Goal: Task Accomplishment & Management: Use online tool/utility

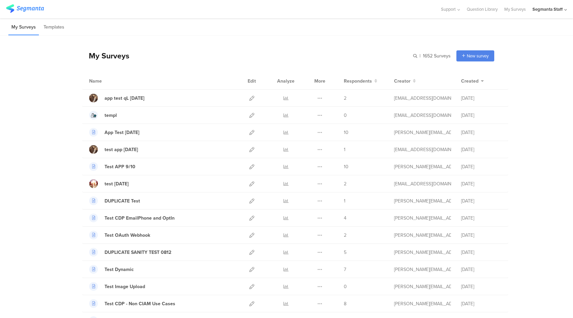
click at [557, 7] on div "Segmanta Staff" at bounding box center [548, 9] width 30 height 6
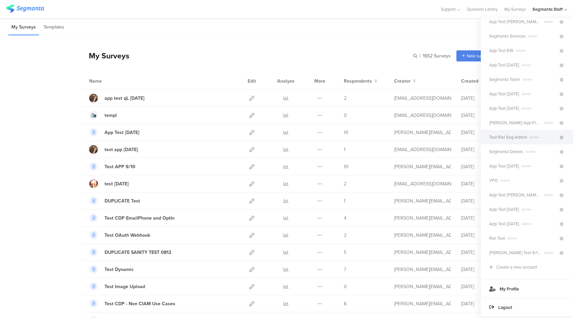
scroll to position [121, 0]
click at [518, 153] on span "Segmanta Demos" at bounding box center [507, 153] width 34 height 6
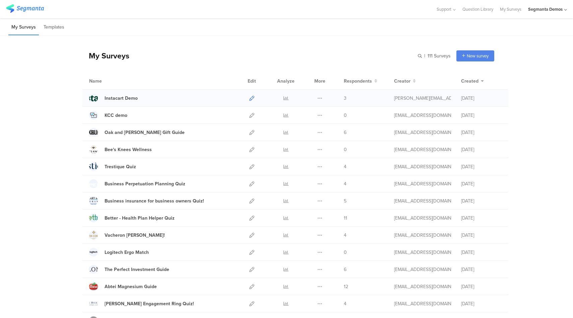
click at [251, 100] on icon at bounding box center [251, 98] width 5 height 5
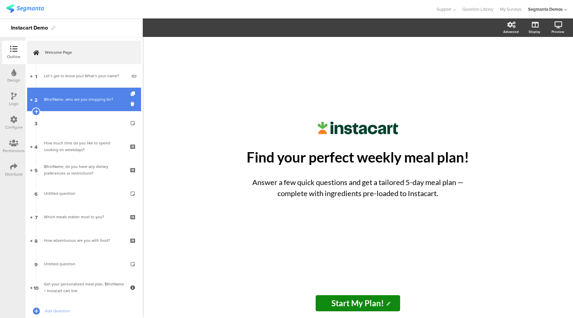
click at [99, 109] on link "2 $firstName, who are you shopping for?" at bounding box center [84, 99] width 114 height 23
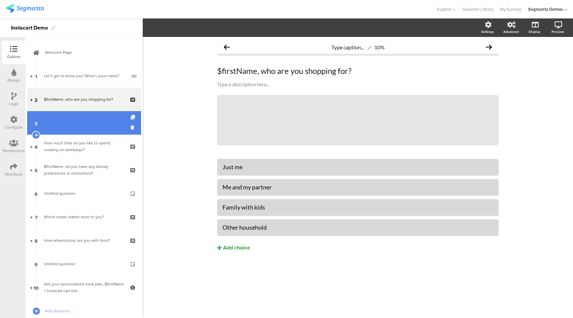
click at [96, 122] on link "3" at bounding box center [84, 122] width 114 height 23
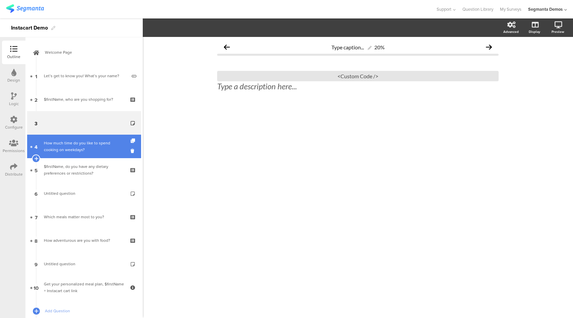
click at [96, 143] on div "How much time do you like to spend cooking on weekdays?" at bounding box center [84, 145] width 80 height 13
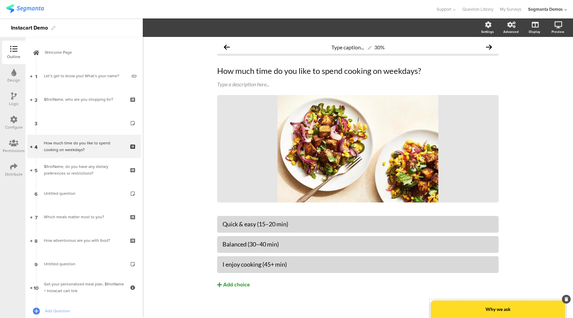
click at [485, 308] on div "Why we ask" at bounding box center [498, 308] width 134 height 17
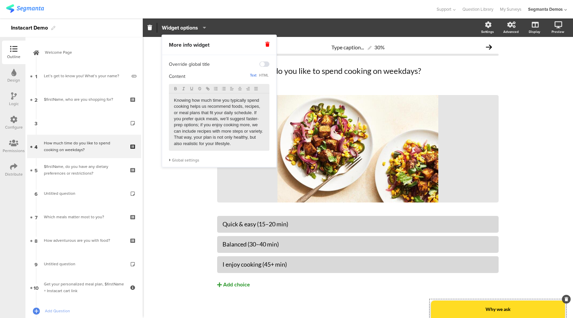
click at [183, 234] on div "Type caption... 30% How much time do you like to spend cooking on weekdays? How…" at bounding box center [358, 178] width 431 height 283
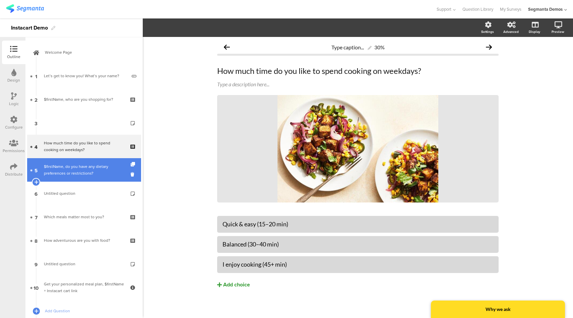
click at [82, 177] on link "5 $firstName, do you have any dietary preferences or restrictions?" at bounding box center [84, 169] width 114 height 23
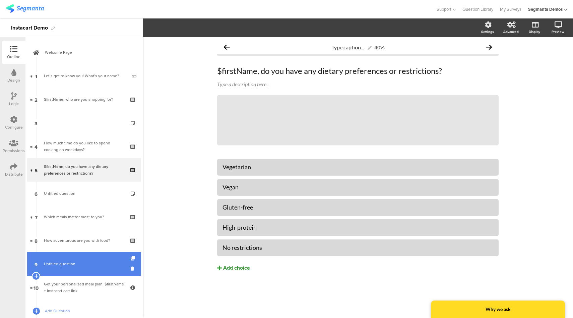
click at [92, 263] on span "Untitled question" at bounding box center [84, 263] width 80 height 7
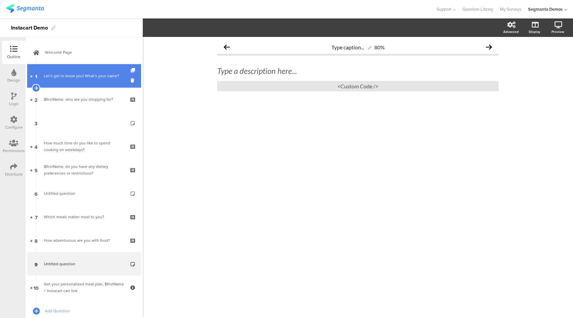
click at [75, 83] on link "1 Let’s get to know you! What’s your name?" at bounding box center [84, 75] width 114 height 23
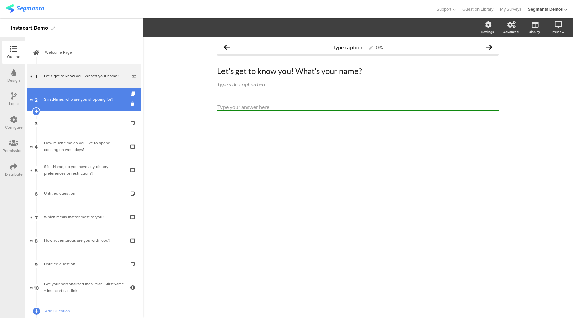
click at [76, 96] on div "$firstName, who are you shopping for?" at bounding box center [84, 99] width 80 height 7
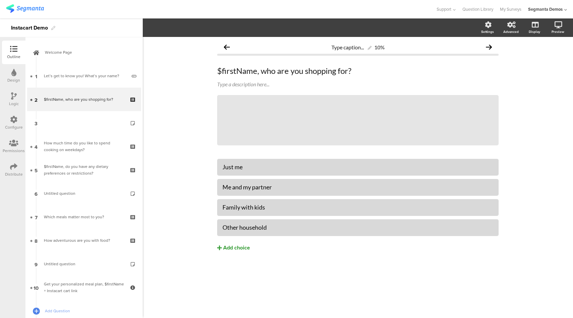
click at [9, 121] on div "Configure" at bounding box center [13, 122] width 23 height 23
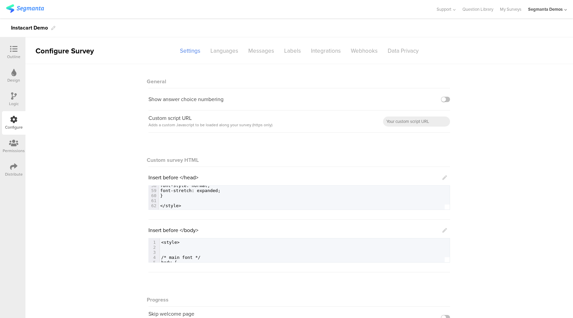
scroll to position [296, 0]
click at [10, 53] on div at bounding box center [13, 49] width 13 height 8
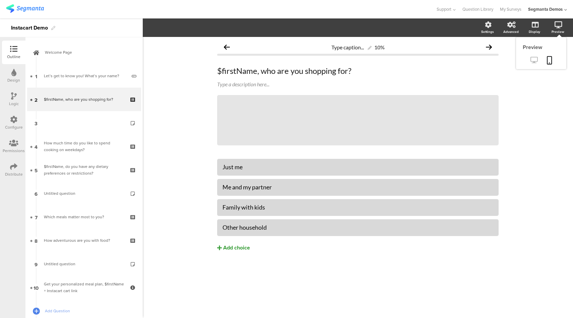
click at [535, 59] on icon at bounding box center [534, 60] width 7 height 6
click at [15, 122] on icon at bounding box center [13, 119] width 7 height 7
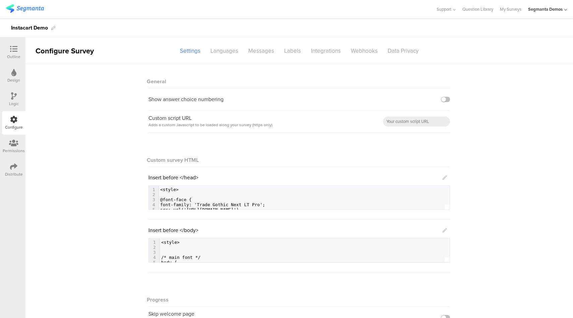
click at [444, 176] on icon at bounding box center [445, 177] width 5 height 5
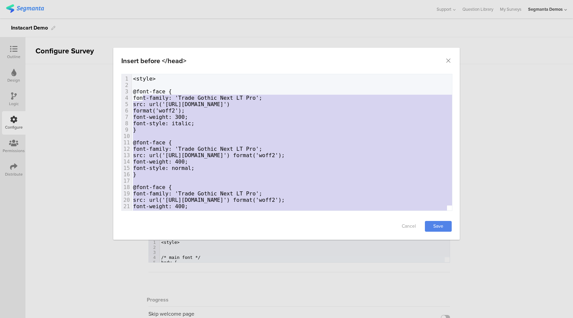
type textarea "@font-face { font-family: 'Trade Gothic Next LT Pro'; src: url('https://www.fir…"
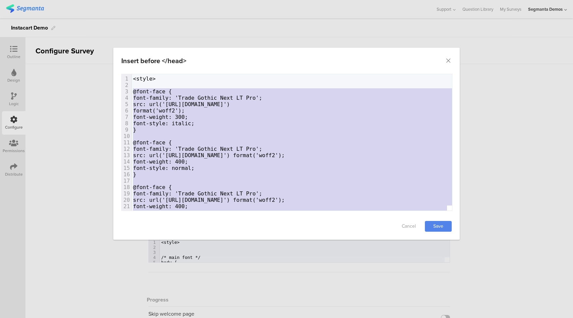
drag, startPoint x: 195, startPoint y: 186, endPoint x: 127, endPoint y: 90, distance: 117.5
click at [132, 90] on div "1 <style> 2 ​ 3 @font-face { 4 font-family: 'Trade Gothic Next LT Pro'; 5 src: …" at bounding box center [380, 272] width 497 height 395
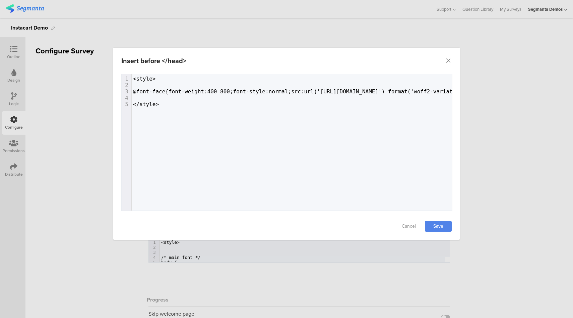
click at [132, 92] on pre "@font-face{font-weight:400 800;font-style:normal;src:url('https://www.instacart…" at bounding box center [478, 91] width 693 height 6
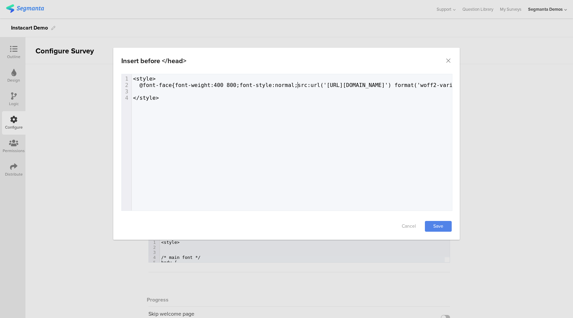
click at [299, 86] on span "@font-face{font-weight:400 800;font-style:normal;src:url('https://www.instacart…" at bounding box center [382, 85] width 498 height 6
click at [176, 85] on span "@font-face{font-weight:400 800;font-style:normal;src:url('https://www.instacart…" at bounding box center [382, 85] width 498 height 6
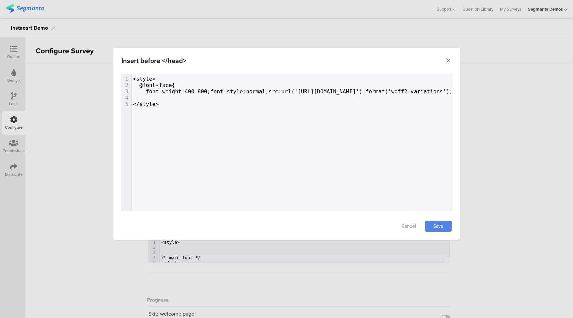
click at [211, 92] on span "font-weight:400 800;font-style:normal;src:url('https://www.instacart.com/assets…" at bounding box center [367, 91] width 468 height 6
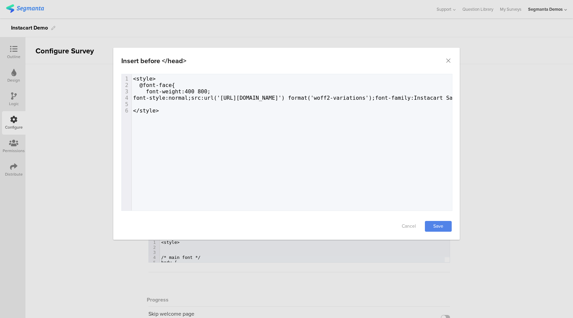
click at [204, 98] on span "font-style:normal;src:url('https://www.instacart.com/assets/rspack/instacart-sa…" at bounding box center [328, 98] width 391 height 6
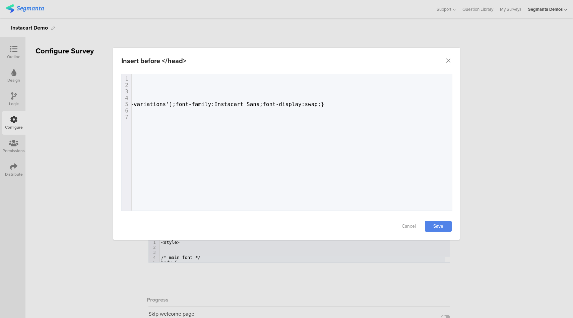
click at [324, 106] on span "src:url('https://www.instacart.com/assets/rspack/instacart-sans-2720bc5ea767b8c…" at bounding box center [158, 104] width 333 height 6
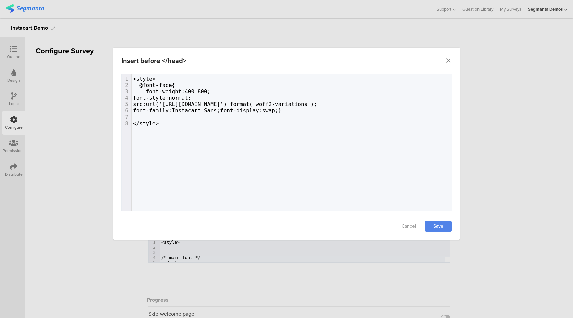
click at [282, 112] on span "font-family:Instacart Sans;font-display:swap;}" at bounding box center [207, 110] width 149 height 6
click at [235, 110] on span "font-family:Instacart Sans;font-display:swap;" at bounding box center [206, 110] width 146 height 6
click at [317, 103] on span "src:url('https://www.instacart.com/assets/rspack/instacart-sans-2720bc5ea767b8c…" at bounding box center [225, 104] width 184 height 6
click at [226, 130] on pre "}" at bounding box center [295, 129] width 326 height 6
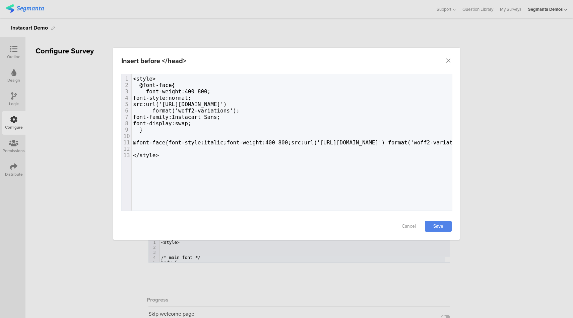
click at [171, 86] on span "@font-face{" at bounding box center [154, 85] width 42 height 6
click at [173, 140] on span "@font-face{font-style:italic;font-weight:400 800;src:url('https://www.instacart…" at bounding box center [378, 142] width 491 height 6
click at [178, 142] on span "@font-face {font-style:italic;font-weight:400 800;src:url('https://www.instacar…" at bounding box center [380, 142] width 494 height 6
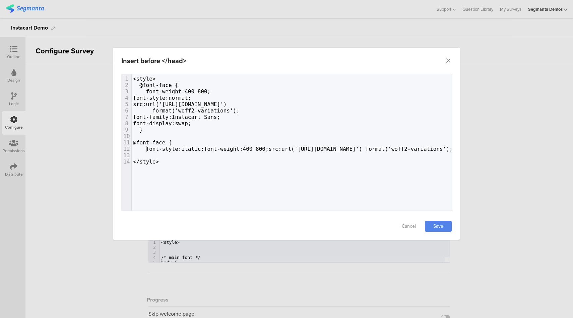
click at [205, 149] on span "font-style:italic;font-weight:400 800;src:url('https://www.instacart.com/assets…" at bounding box center [367, 149] width 468 height 6
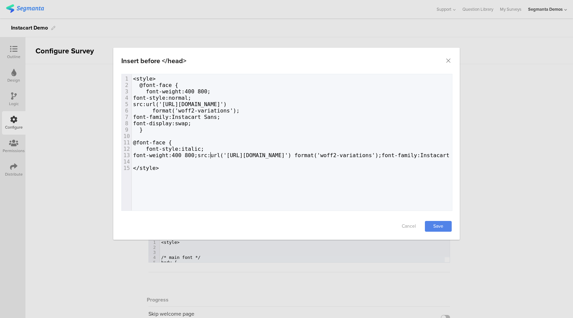
click at [211, 156] on span "font-weight:400 800;src:url('https://www.instacart.com/assets/rspack/instacart-…" at bounding box center [331, 155] width 397 height 6
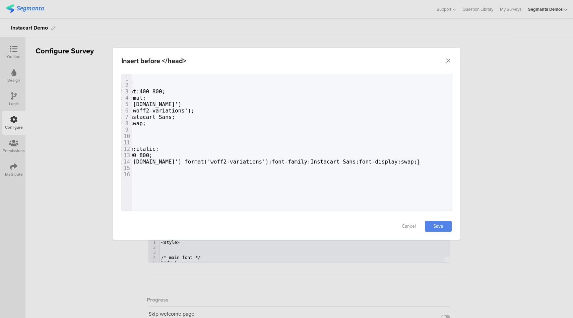
scroll to position [0, 55]
click at [410, 159] on span "src:url('https://www.instacart.com/assets/rspack/instacart-sans-italic-d3fb27e1…" at bounding box center [244, 161] width 333 height 6
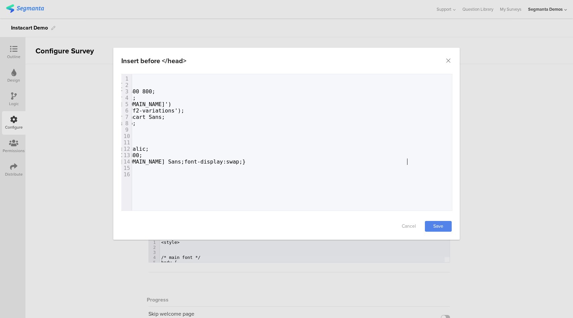
scroll to position [0, 11]
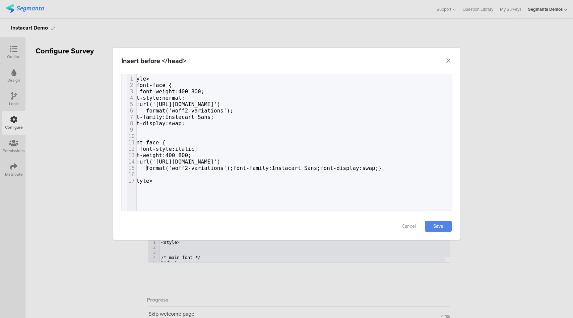
click at [229, 169] on span "format('woff2-variations');font-family:Instacart Sans;font-display:swap;}" at bounding box center [254, 168] width 255 height 6
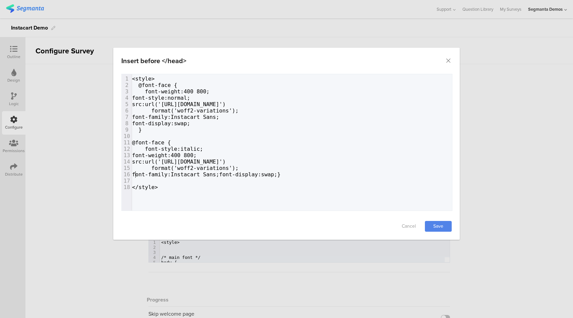
scroll to position [0, 0]
click at [234, 174] on span "font-family:Instacart Sans;font-display:swap;}" at bounding box center [214, 174] width 162 height 6
click at [194, 180] on span "font-display:swap;}" at bounding box center [163, 180] width 61 height 6
click at [193, 186] on pre "}" at bounding box center [298, 187] width 332 height 6
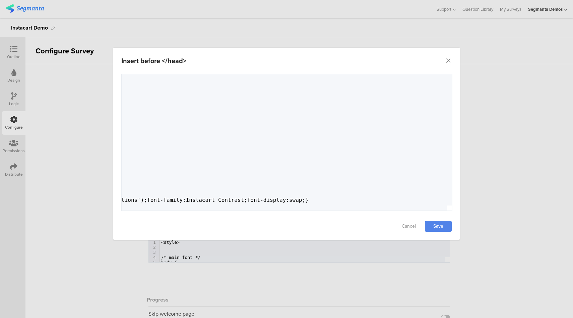
scroll to position [0, 159]
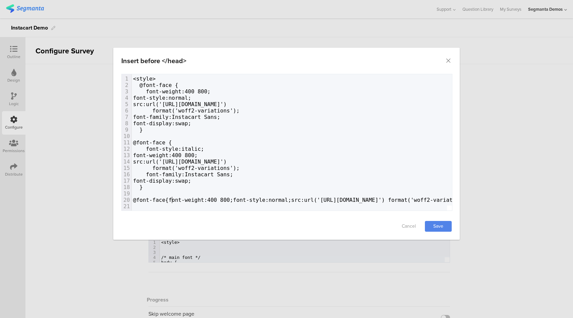
click at [173, 199] on span "@font-face{font-weight:400 800;font-style:normal;src:url('https://www.instacart…" at bounding box center [385, 199] width 504 height 6
click at [180, 200] on span "@font-face {font-weight:400 800;font-style:normal;src:url('https://www.instacar…" at bounding box center [386, 199] width 507 height 6
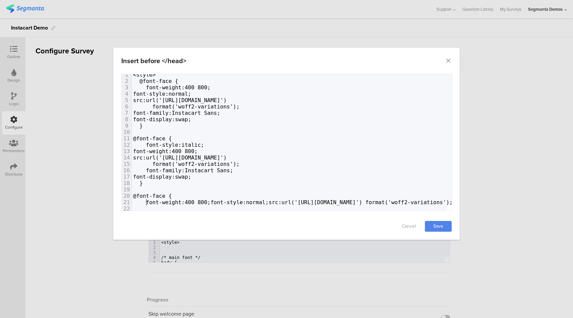
click at [212, 203] on span "font-weight:400 800;font-style:normal;src:url('https://www.instacart.com/assets…" at bounding box center [373, 202] width 481 height 6
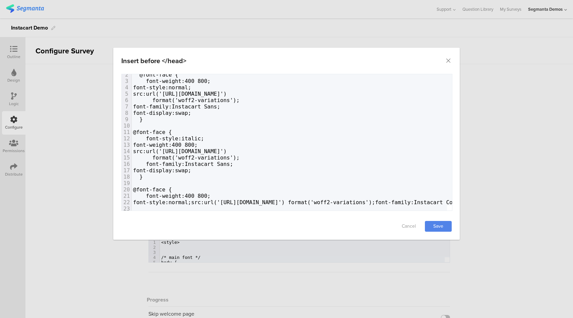
click at [204, 201] on span "font-style:normal;src:url('https://www.instacart.com/assets/rspack/instacart-co…" at bounding box center [335, 202] width 404 height 6
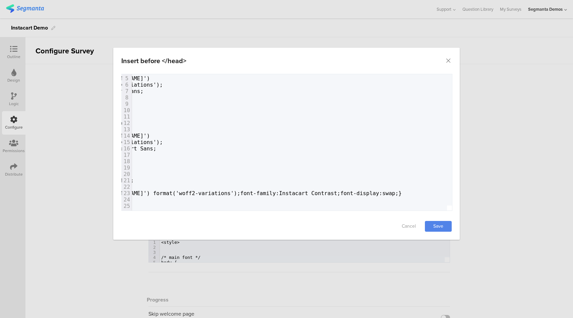
click at [380, 190] on span "src:url('https://www.instacart.com/assets/rspack/instacart-contrast-3e9f63ade87…" at bounding box center [229, 193] width 346 height 6
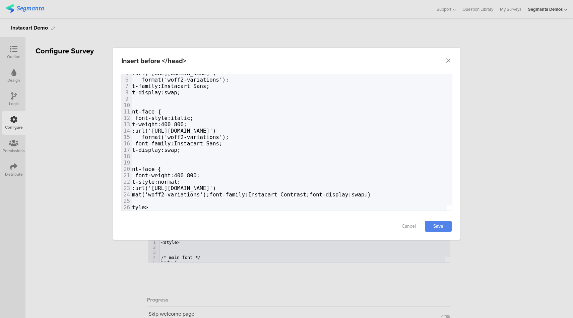
click at [222, 193] on span "format('woff2-variations');font-family:Instacart Contrast;font-display:swap;}" at bounding box center [246, 194] width 249 height 6
click at [235, 200] on span "font-family:Instacart Contrast;font-display:swap;}" at bounding box center [203, 201] width 162 height 6
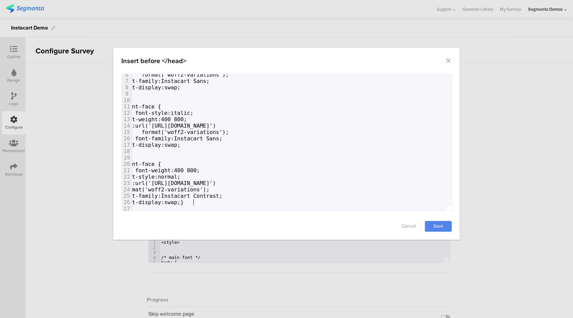
click at [184, 203] on span "font-display:swap;}" at bounding box center [152, 202] width 61 height 6
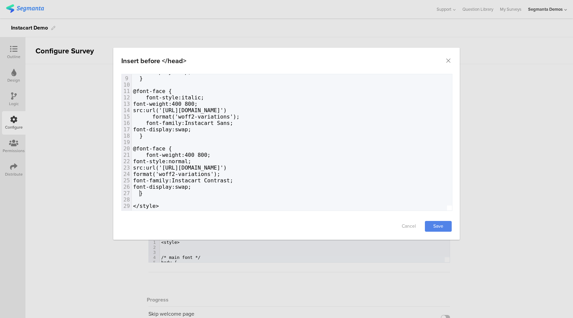
click at [147, 171] on span "format('woff2-variations');" at bounding box center [176, 174] width 87 height 6
click at [436, 226] on link "Save" at bounding box center [438, 226] width 27 height 11
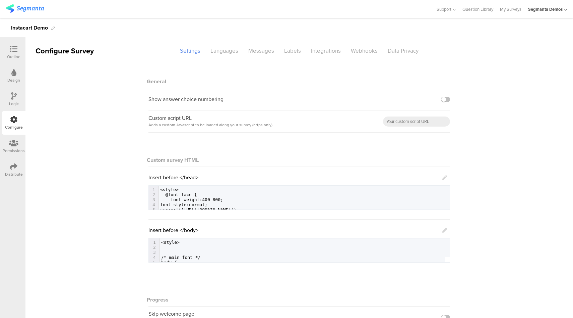
click at [444, 178] on icon at bounding box center [445, 177] width 5 height 5
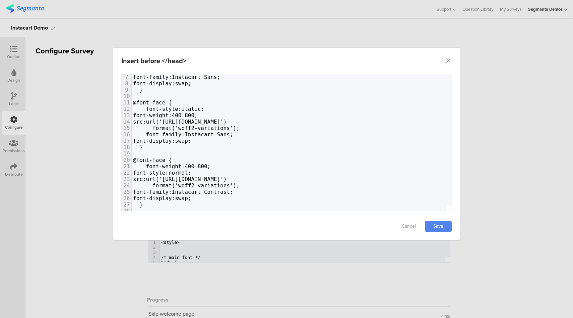
scroll to position [40, 0]
type textarea "font-family:Instacart Sans;"
drag, startPoint x: 234, startPoint y: 135, endPoint x: 146, endPoint y: 137, distance: 87.9
click at [146, 137] on div "1 <style> 2 @font-face { 3 font-weight:400 800; 4 font-style:normal; 5 src:url(…" at bounding box center [298, 128] width 332 height 185
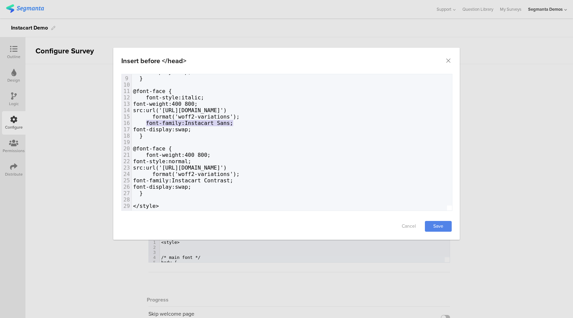
scroll to position [56, 0]
click at [451, 60] on icon "Close" at bounding box center [448, 60] width 7 height 7
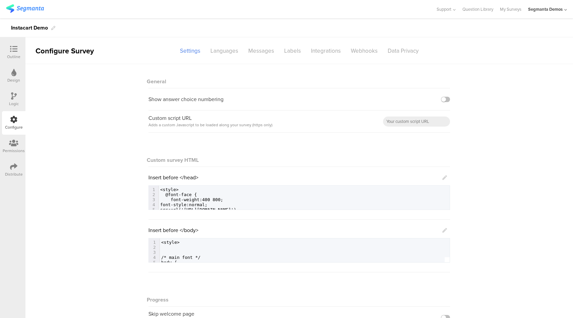
click at [443, 228] on icon at bounding box center [445, 230] width 5 height 5
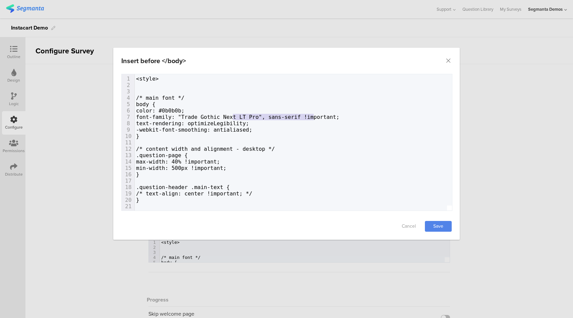
type textarea ""Trade Gothic Next LT Pro", sans-serif"
drag, startPoint x: 315, startPoint y: 117, endPoint x: 188, endPoint y: 114, distance: 126.4
click at [191, 114] on span "font-family: "Trade Gothic Next LT Pro", sans-serif !important;" at bounding box center [238, 117] width 204 height 6
click at [188, 114] on span "font-family: "Trade Gothic Next LT Pro", sans-serif !important;" at bounding box center [238, 117] width 204 height 6
type textarea ""Trade Gothic Next LT Pro", sans-serif"
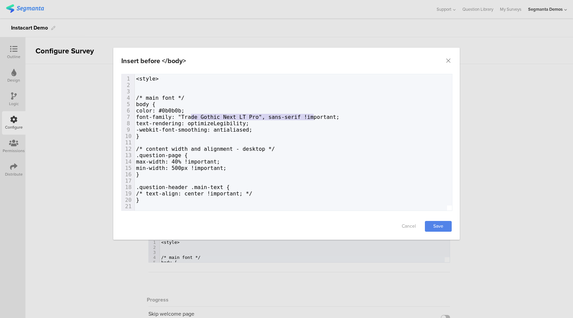
drag, startPoint x: 198, startPoint y: 116, endPoint x: 314, endPoint y: 118, distance: 116.4
click at [314, 118] on span "font-family: "Trade Gothic Next LT Pro", sans-serif !important;" at bounding box center [238, 117] width 204 height 6
paste textarea "dialog"
type textarea "ont-family:"
drag, startPoint x: 230, startPoint y: 117, endPoint x: 193, endPoint y: 117, distance: 36.9
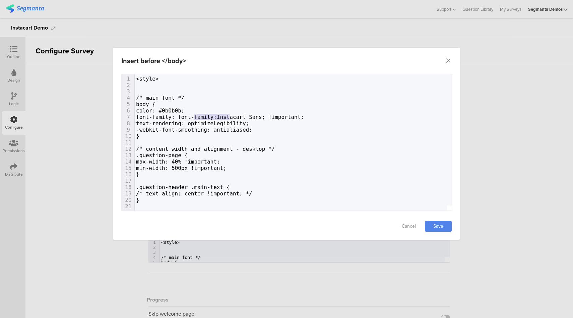
click at [193, 117] on span "font-family: font-family:Instacart Sans; !important;" at bounding box center [220, 117] width 168 height 6
click at [238, 116] on span "font-family: Instacart Sans; !important;" at bounding box center [200, 117] width 129 height 6
click at [442, 224] on link "Save" at bounding box center [438, 226] width 27 height 11
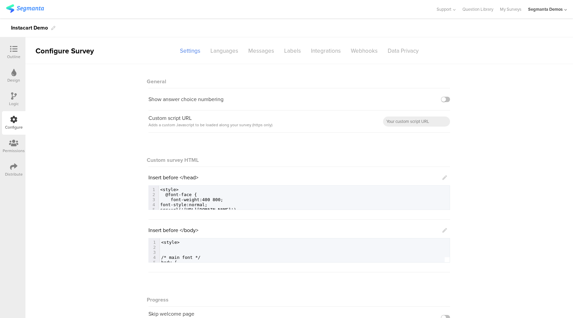
click at [16, 49] on icon at bounding box center [13, 48] width 7 height 7
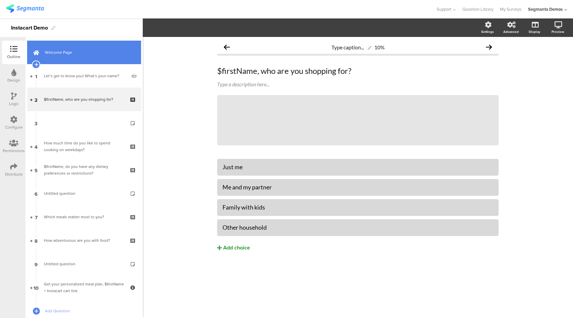
click at [101, 52] on span "Welcome Page" at bounding box center [88, 52] width 86 height 7
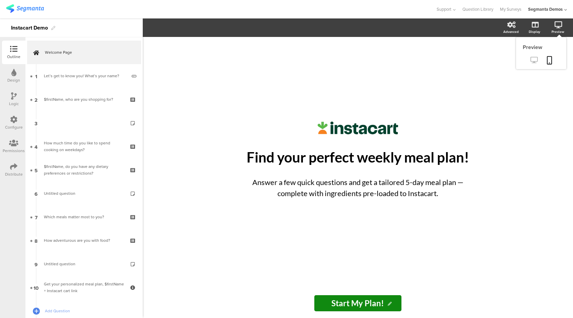
click at [535, 58] on icon at bounding box center [534, 60] width 7 height 6
click at [15, 116] on icon at bounding box center [13, 119] width 7 height 7
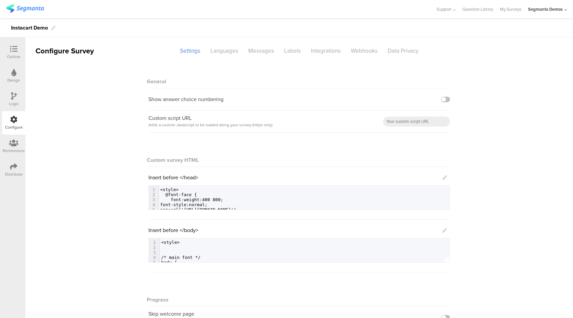
click at [443, 231] on icon at bounding box center [445, 230] width 5 height 5
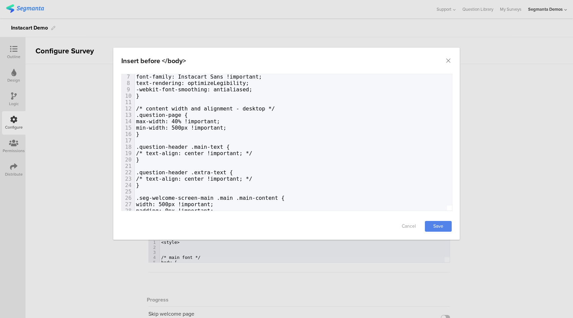
scroll to position [52, 0]
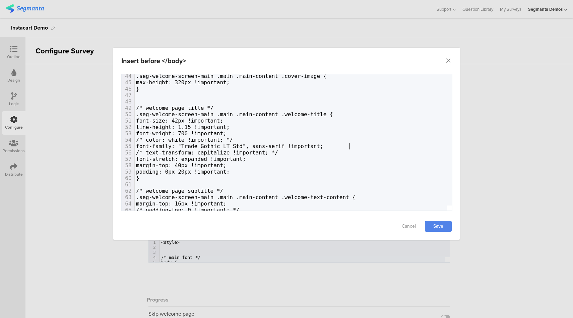
type textarea "font-family: "Trade Gothic LT Std", sans-serif"
drag, startPoint x: 311, startPoint y: 146, endPoint x: 162, endPoint y: 147, distance: 149.2
click at [162, 147] on span "font-family: "Trade Gothic LT Std", sans-serif !important;" at bounding box center [229, 146] width 187 height 6
paste textarea "dialog"
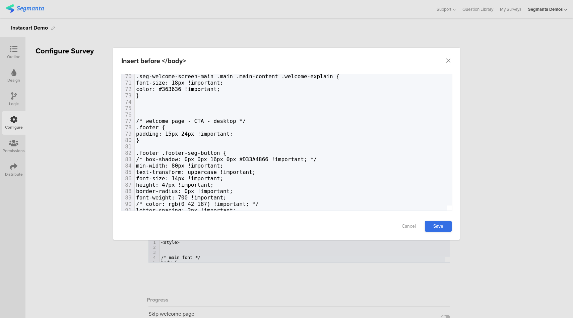
click at [434, 224] on link "Save" at bounding box center [438, 226] width 27 height 11
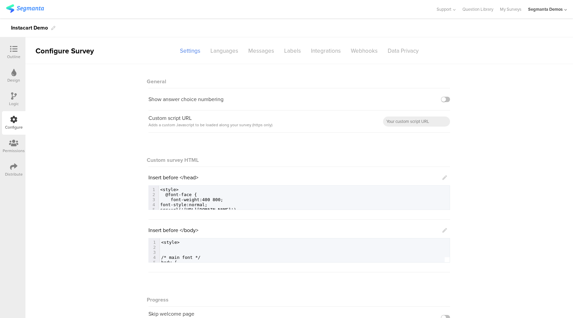
click at [10, 55] on div "Outline" at bounding box center [13, 57] width 13 height 6
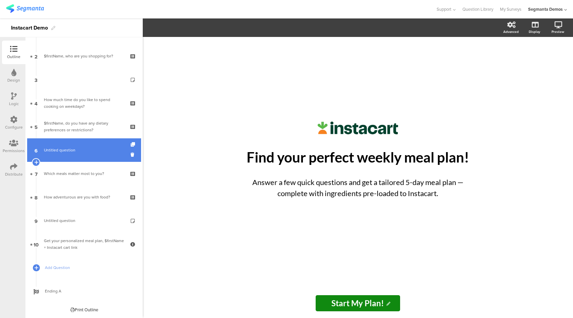
click at [96, 160] on link "6 Untitled question" at bounding box center [84, 149] width 114 height 23
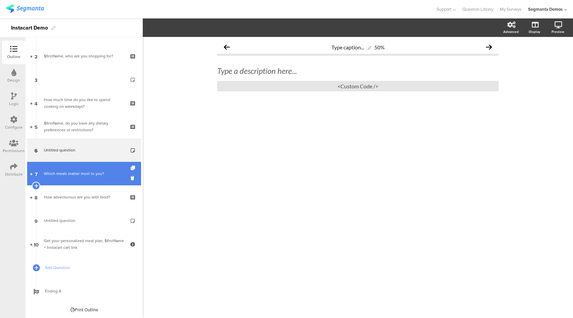
click at [90, 171] on div "Which meals matter most to you?" at bounding box center [84, 173] width 80 height 7
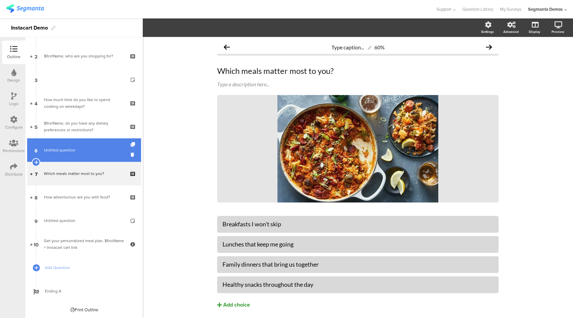
click at [91, 151] on span "Untitled question" at bounding box center [84, 150] width 80 height 7
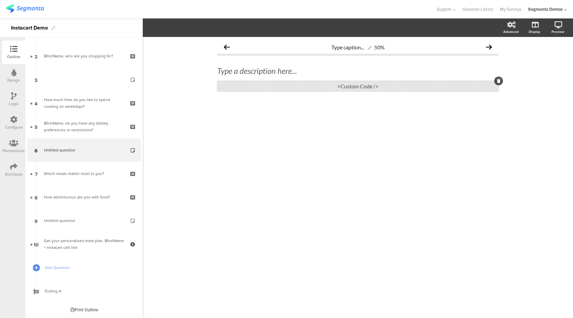
click at [322, 87] on div "<Custom Code />" at bounding box center [358, 86] width 282 height 10
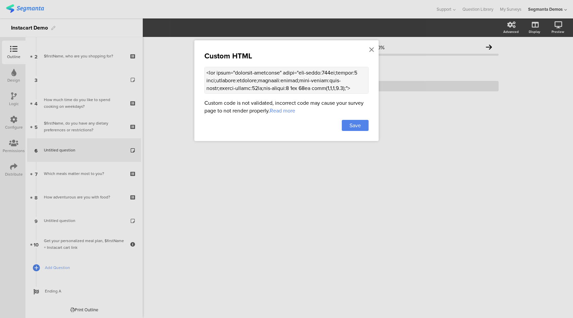
drag, startPoint x: 217, startPoint y: 88, endPoint x: 322, endPoint y: 80, distance: 105.6
click at [322, 80] on textarea at bounding box center [287, 80] width 164 height 27
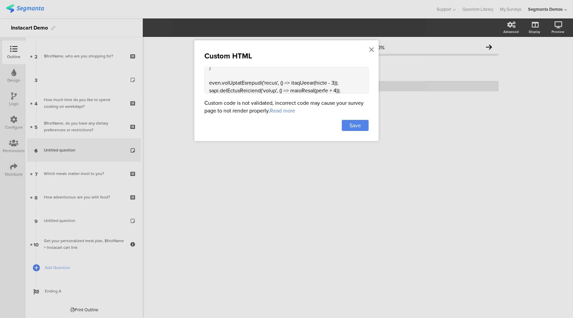
scroll to position [708, 0]
type textarea "<div class="carousel-container" style="max-width:800px;margin:0 auto;position:r…"
click at [362, 121] on div "Save" at bounding box center [355, 125] width 27 height 11
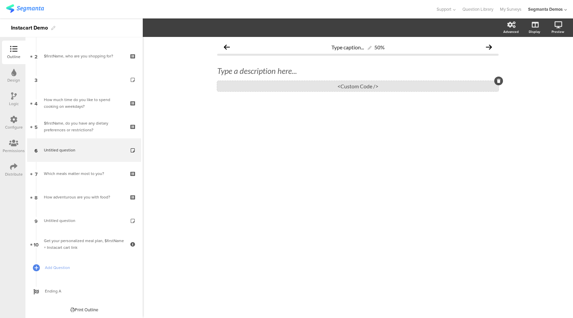
click at [350, 86] on div "<Custom Code />" at bounding box center [358, 86] width 282 height 10
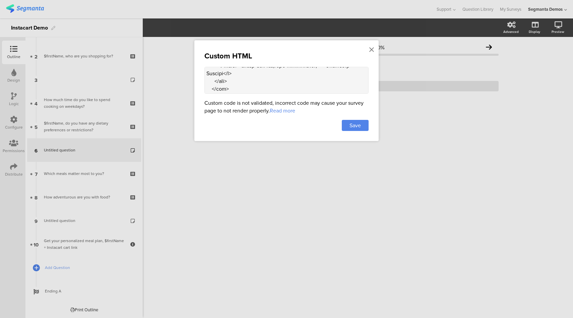
scroll to position [167, 0]
click at [371, 50] on icon at bounding box center [372, 49] width 5 height 7
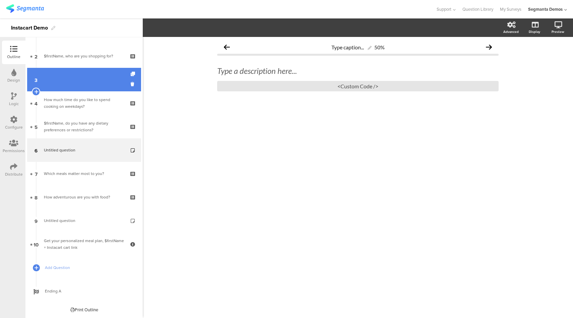
click at [91, 81] on link "3" at bounding box center [84, 79] width 114 height 23
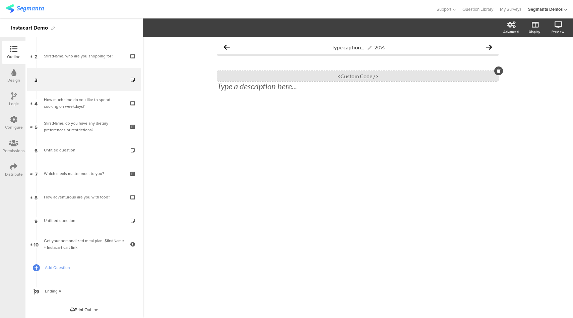
click at [342, 76] on div "<Custom Code />" at bounding box center [358, 76] width 282 height 10
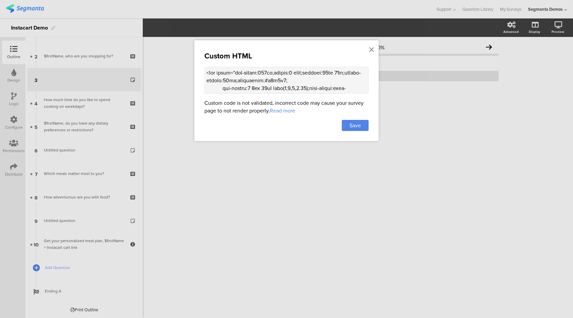
scroll to position [10, 0]
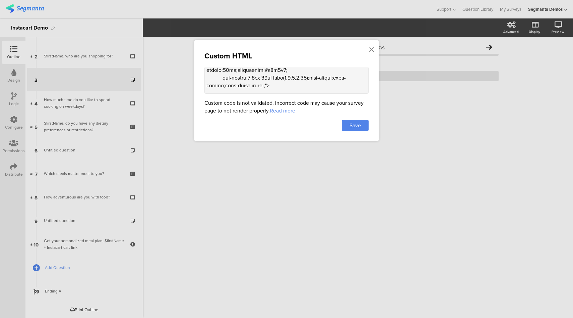
drag, startPoint x: 217, startPoint y: 85, endPoint x: 344, endPoint y: 78, distance: 127.6
click at [344, 78] on textarea at bounding box center [287, 80] width 164 height 27
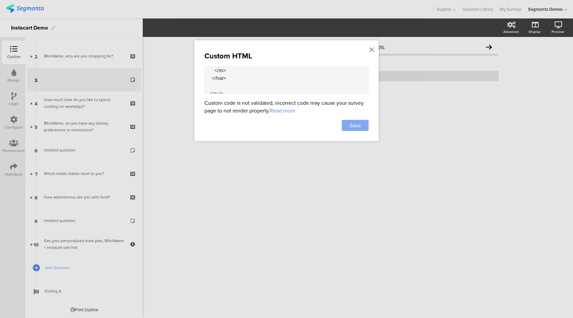
type textarea "<div style="max-width:750px;margin:0 auto;padding:20px 15px;border-radius:12px;…"
click at [352, 122] on span "Save" at bounding box center [355, 125] width 11 height 8
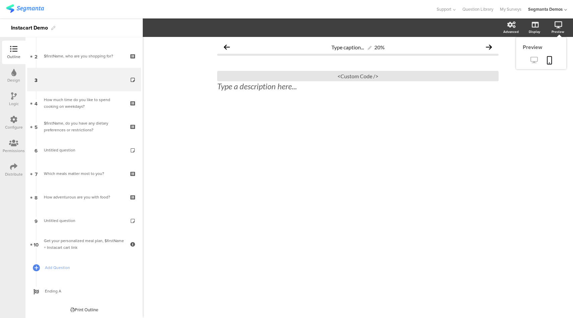
click at [537, 61] on icon at bounding box center [534, 60] width 7 height 6
click at [15, 93] on icon at bounding box center [14, 95] width 6 height 7
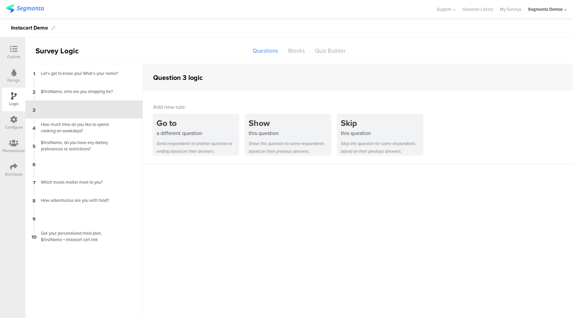
click at [15, 58] on div "Outline" at bounding box center [13, 57] width 13 height 6
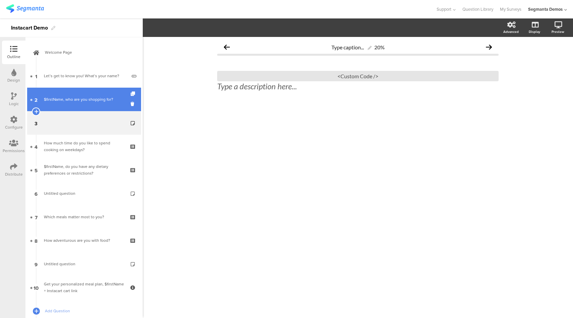
click at [75, 100] on div "$firstName, who are you shopping for?" at bounding box center [84, 99] width 80 height 7
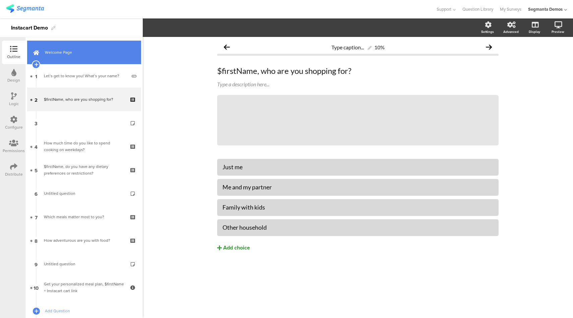
click at [87, 58] on link "Welcome Page" at bounding box center [84, 52] width 114 height 23
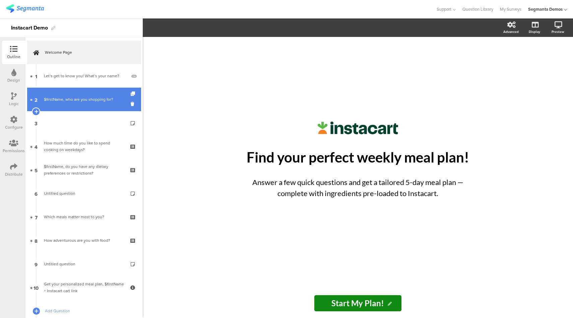
click at [79, 95] on link "2 $firstName, who are you shopping for?" at bounding box center [84, 99] width 114 height 23
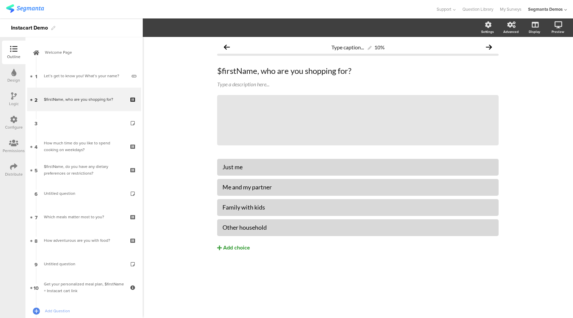
click at [17, 78] on div "Design" at bounding box center [13, 80] width 13 height 6
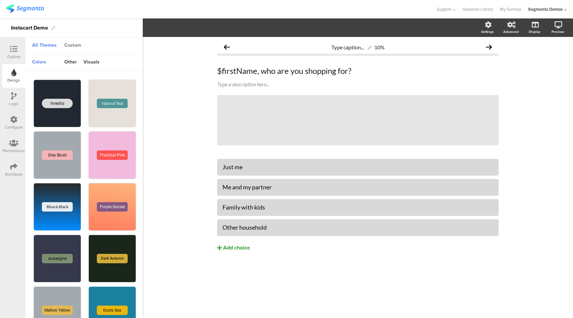
click at [74, 46] on div "Custom" at bounding box center [72, 45] width 23 height 11
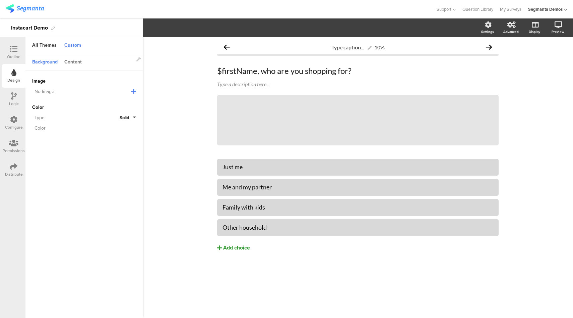
click at [78, 59] on div "Content" at bounding box center [73, 62] width 24 height 11
drag, startPoint x: 119, startPoint y: 102, endPoint x: 93, endPoint y: 101, distance: 26.2
click at [93, 101] on div "Accent Color #108910 Clear OK #108910" at bounding box center [84, 103] width 104 height 8
click at [17, 50] on icon at bounding box center [13, 48] width 7 height 7
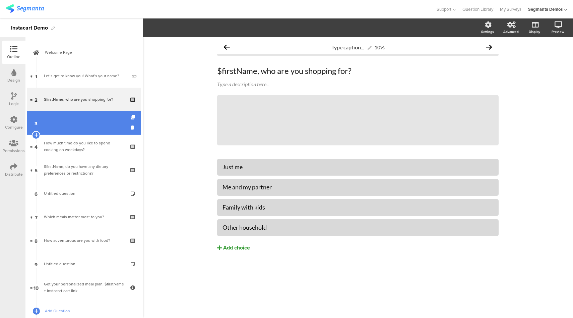
click at [67, 119] on link "3" at bounding box center [84, 122] width 114 height 23
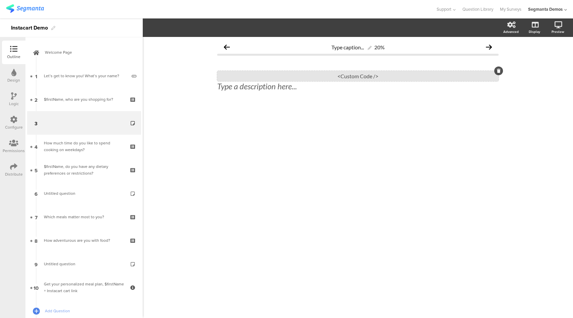
click at [351, 77] on div "<Custom Code />" at bounding box center [358, 76] width 282 height 10
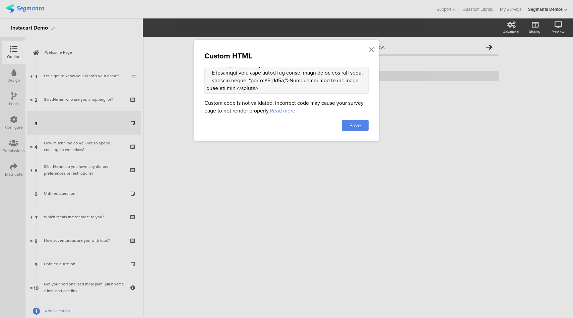
scroll to position [129, 0]
drag, startPoint x: 280, startPoint y: 80, endPoint x: 261, endPoint y: 80, distance: 19.1
click at [261, 80] on textarea at bounding box center [287, 80] width 164 height 27
paste textarea "108910"
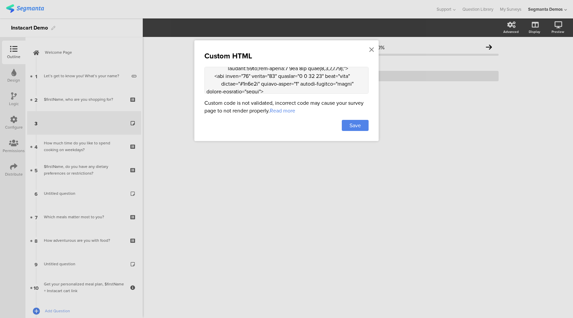
drag, startPoint x: 262, startPoint y: 82, endPoint x: 242, endPoint y: 84, distance: 19.9
click at [242, 84] on textarea at bounding box center [287, 80] width 164 height 27
drag, startPoint x: 313, startPoint y: 73, endPoint x: 295, endPoint y: 72, distance: 17.4
click at [295, 72] on textarea at bounding box center [287, 80] width 164 height 27
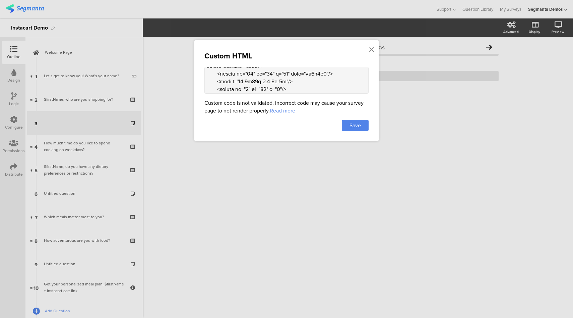
paste textarea "108910"
drag, startPoint x: 271, startPoint y: 80, endPoint x: 252, endPoint y: 79, distance: 19.5
click at [252, 79] on textarea at bounding box center [287, 80] width 164 height 27
paste textarea "108910"
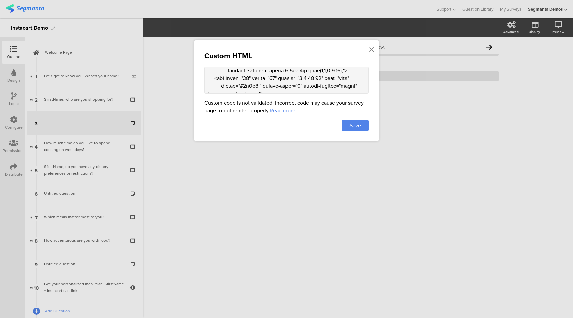
scroll to position [379, 0]
drag, startPoint x: 262, startPoint y: 79, endPoint x: 242, endPoint y: 79, distance: 19.4
click at [242, 79] on textarea at bounding box center [287, 80] width 164 height 27
paste textarea "108910"
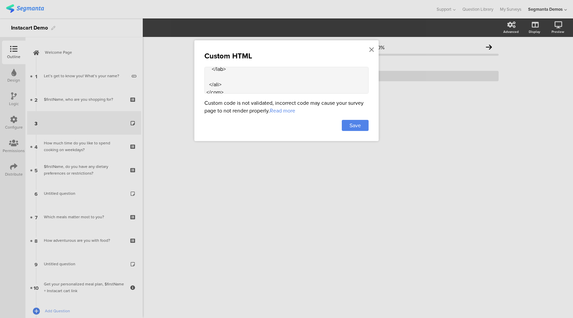
scroll to position [489, 0]
type textarea "<div style="max-width:750px;margin:0 auto;padding:20px 15px;border-radius:12px;…"
click at [361, 122] on span "Save" at bounding box center [355, 125] width 11 height 8
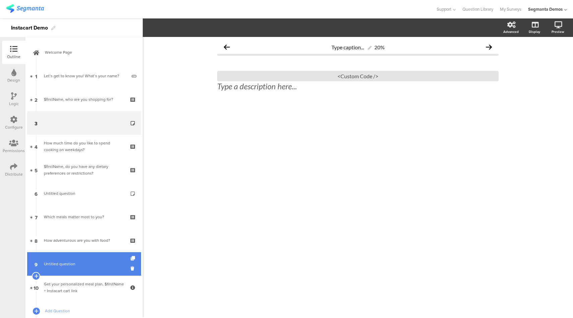
click at [91, 261] on span "Untitled question" at bounding box center [84, 263] width 80 height 7
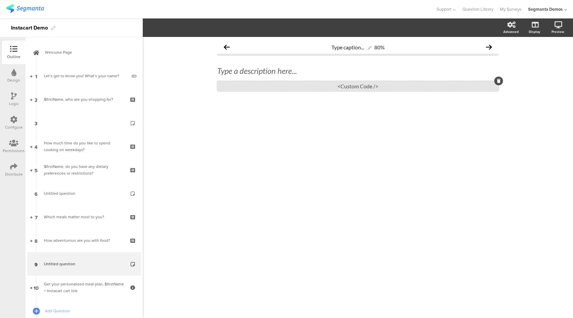
click at [332, 87] on div "<Custom Code />" at bounding box center [358, 86] width 282 height 10
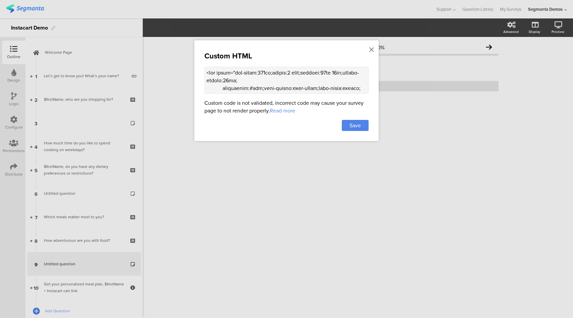
drag, startPoint x: 309, startPoint y: 88, endPoint x: 288, endPoint y: 89, distance: 21.5
click at [288, 89] on textarea at bounding box center [287, 80] width 164 height 27
type textarea "<div style="max-width:700px;margin:0 auto;padding:25px 20px;border-radius:12px;…"
click at [351, 124] on span "Save" at bounding box center [355, 125] width 11 height 8
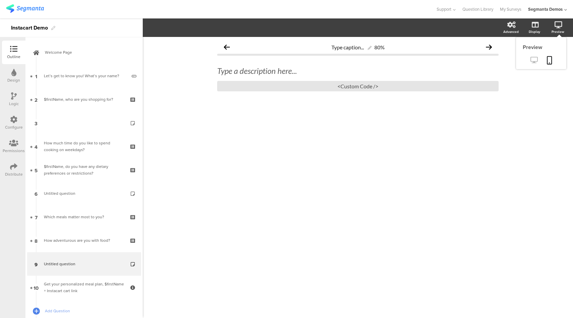
click at [536, 59] on icon at bounding box center [534, 60] width 7 height 6
